Goal: Obtain resource: Download file/media

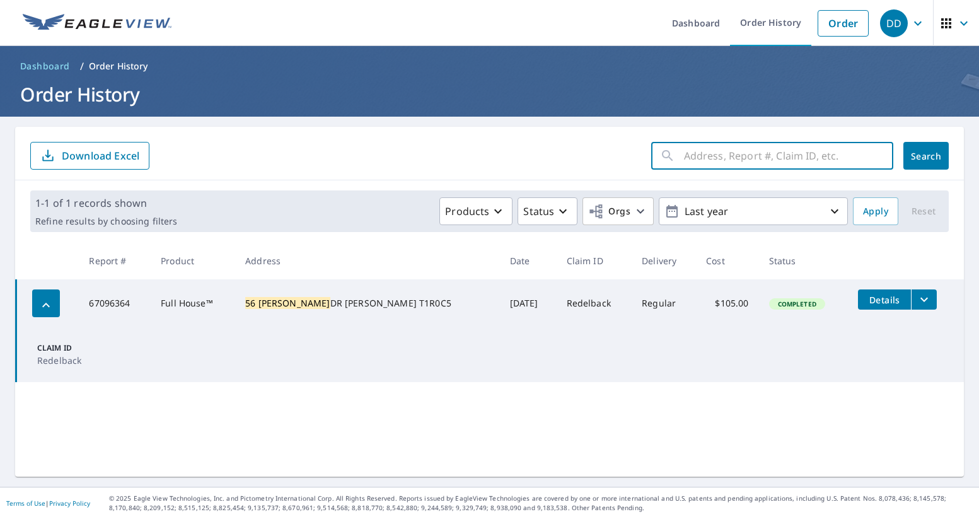
click at [834, 157] on input "text" at bounding box center [788, 155] width 209 height 35
type input "52 plea"
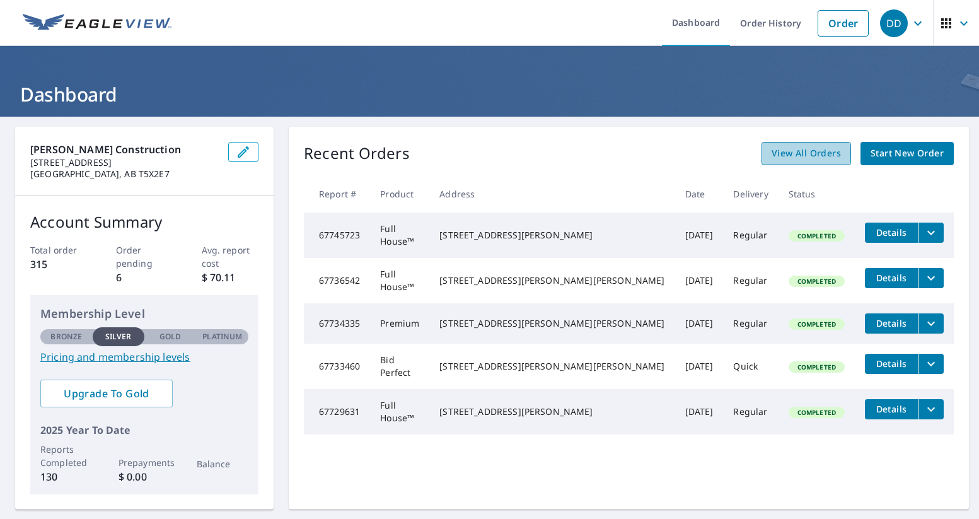
click at [790, 153] on span "View All Orders" at bounding box center [805, 154] width 69 height 16
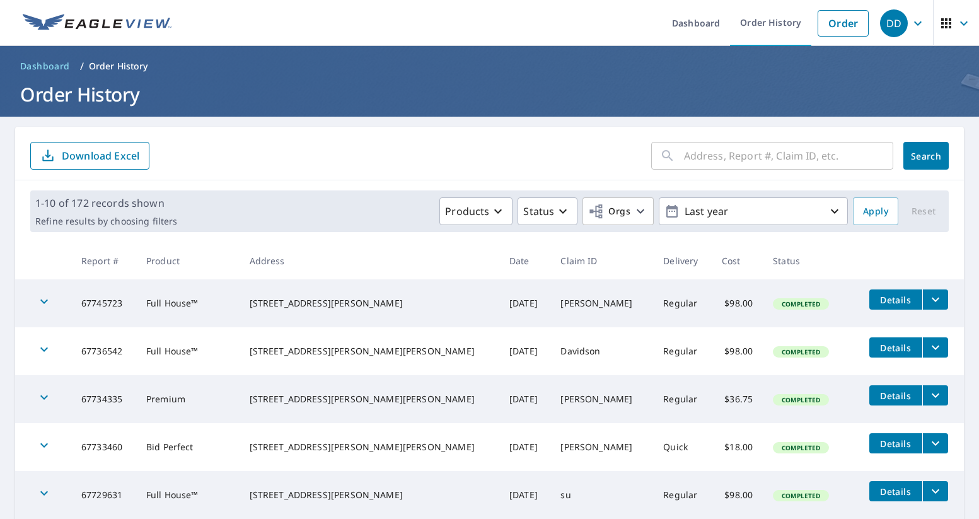
click at [757, 163] on input "text" at bounding box center [788, 155] width 209 height 35
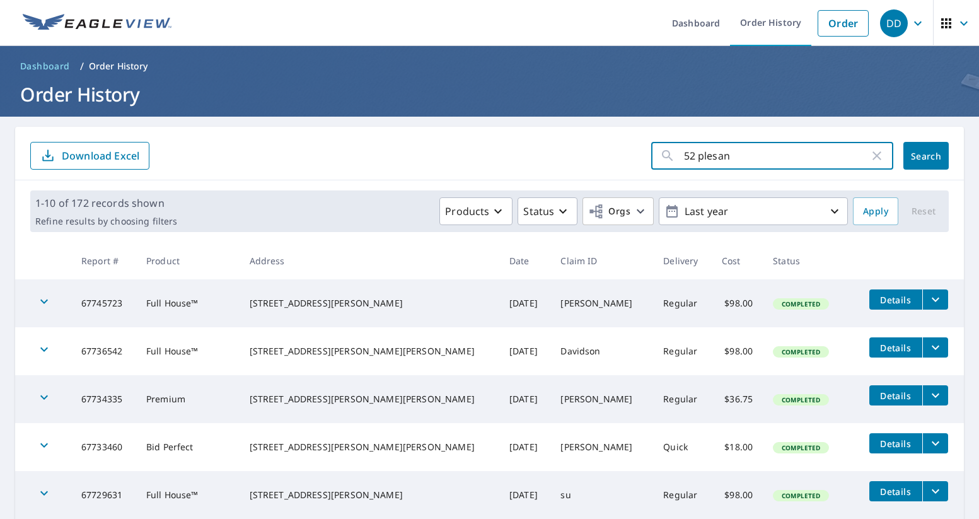
type input "52 plesant"
click at [926, 156] on button "Search" at bounding box center [925, 156] width 45 height 28
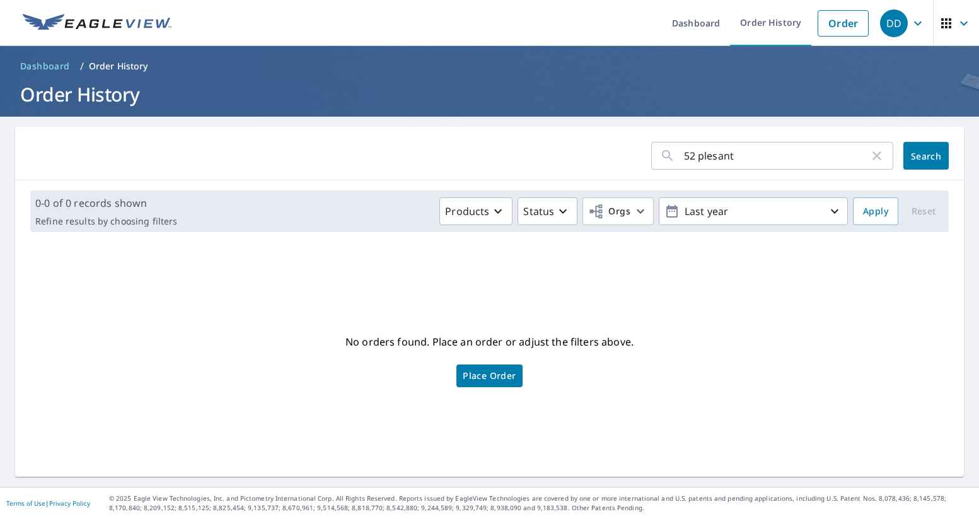
click at [713, 155] on input "52 plesant" at bounding box center [776, 155] width 185 height 35
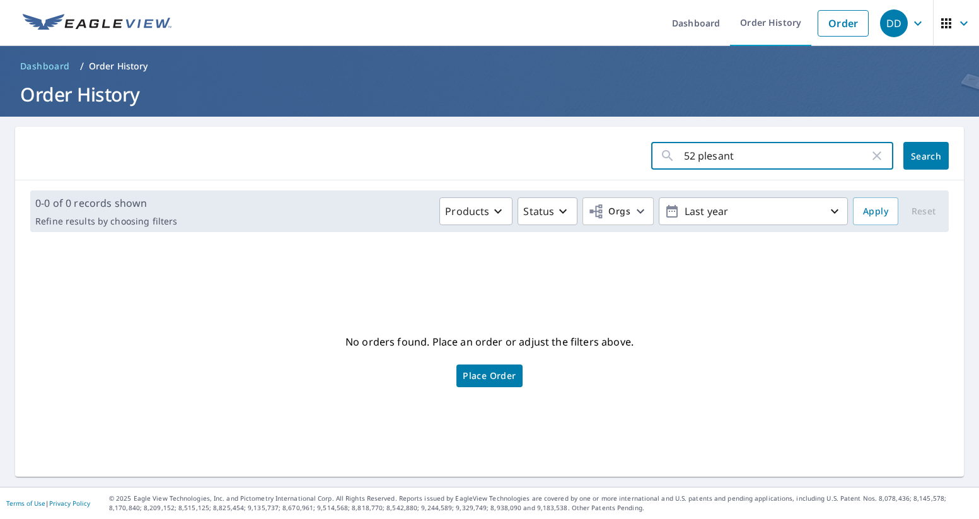
type input "52 pleasant"
click at [926, 156] on button "Search" at bounding box center [925, 156] width 45 height 28
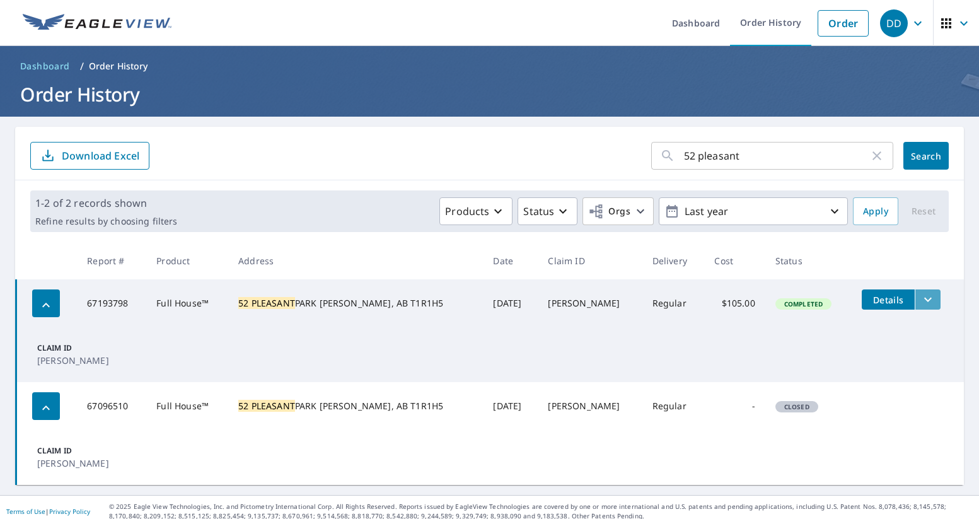
click at [920, 303] on icon "filesDropdownBtn-67193798" at bounding box center [927, 299] width 15 height 15
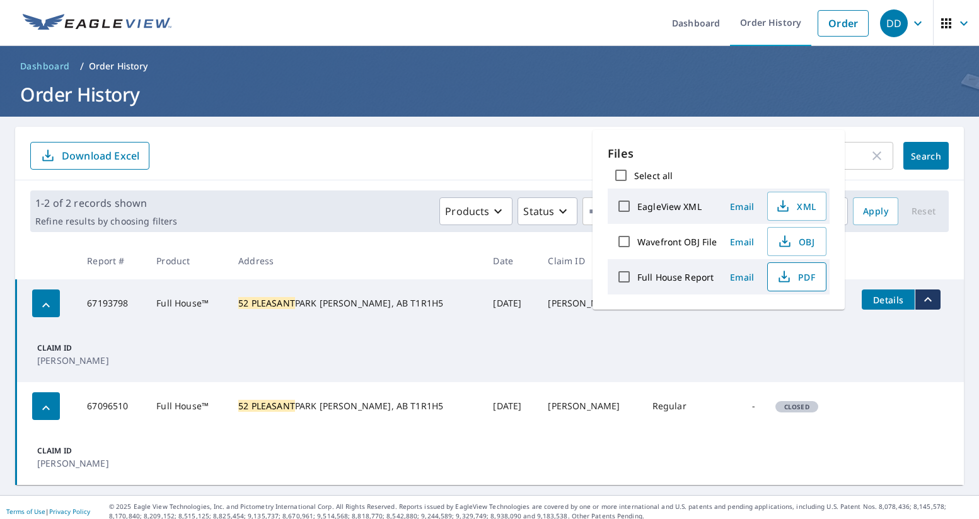
click at [799, 272] on span "PDF" at bounding box center [795, 276] width 40 height 15
